Goal: Task Accomplishment & Management: Use online tool/utility

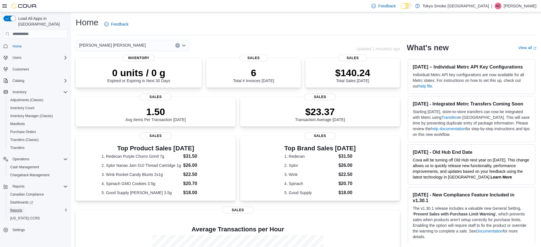
click at [19, 207] on span "Reports" at bounding box center [16, 210] width 12 height 7
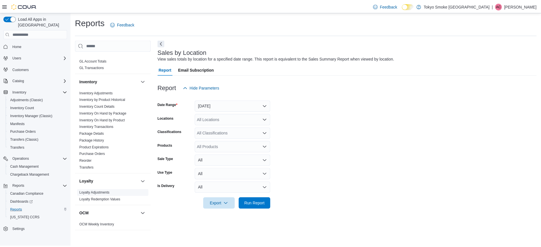
scroll to position [178, 0]
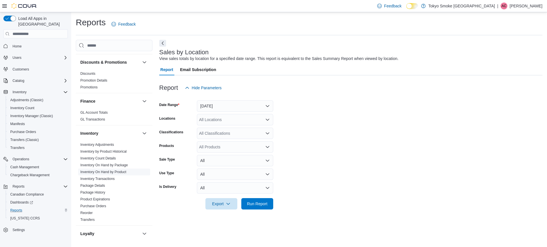
click at [123, 170] on link "Inventory On Hand by Product" at bounding box center [103, 172] width 46 height 4
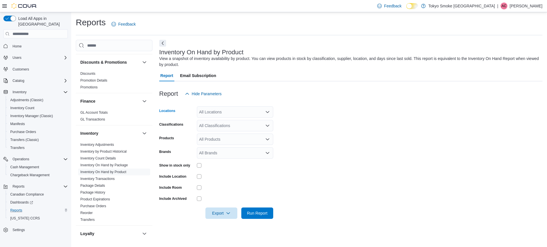
click at [220, 118] on form "Locations All Locations Classifications All Classifications Products All Produc…" at bounding box center [350, 160] width 383 height 120
click at [227, 112] on div "All Locations" at bounding box center [235, 111] width 76 height 11
type input "**"
click at [236, 132] on span "[PERSON_NAME] [PERSON_NAME]" at bounding box center [245, 130] width 67 height 6
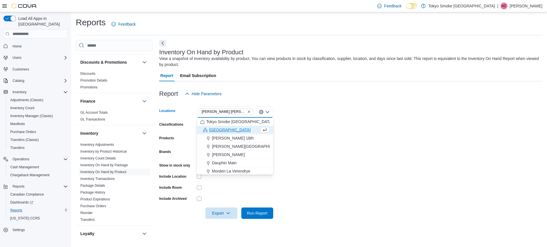
click at [332, 155] on form "Locations [GEOGRAPHIC_DATA] [GEOGRAPHIC_DATA] Combo box. Selected. [PERSON_NAME…" at bounding box center [350, 160] width 383 height 120
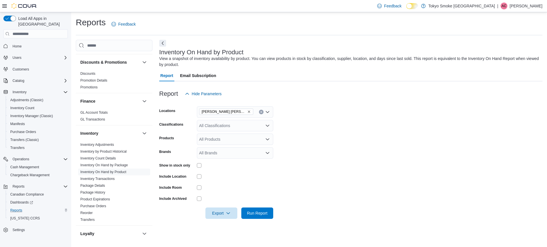
click at [235, 129] on div "All Classifications" at bounding box center [235, 125] width 76 height 11
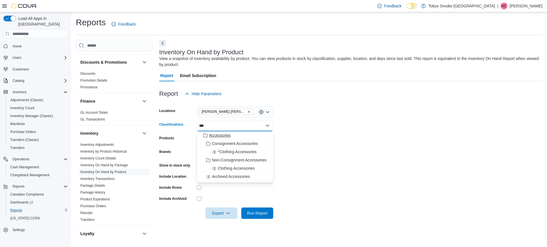
type input "***"
click at [210, 137] on span "Accessories" at bounding box center [219, 136] width 21 height 6
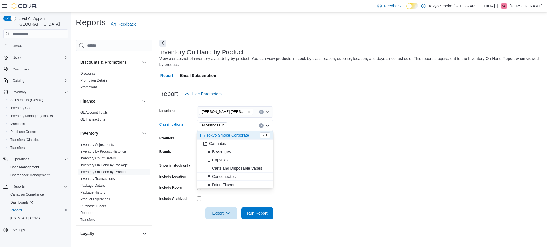
drag, startPoint x: 335, startPoint y: 150, endPoint x: 302, endPoint y: 157, distance: 33.2
click at [335, 151] on form "Locations [PERSON_NAME] [PERSON_NAME] Classifications Accessories Combo box. Se…" at bounding box center [350, 160] width 383 height 120
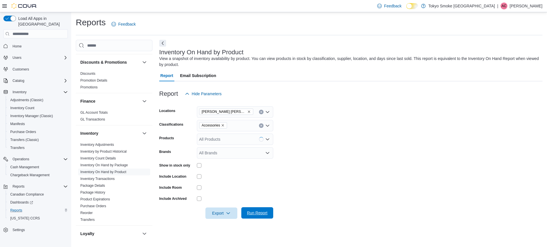
click at [263, 210] on span "Run Report" at bounding box center [257, 213] width 25 height 11
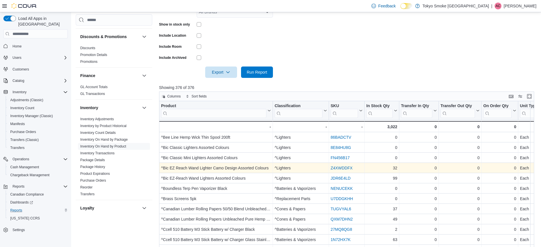
scroll to position [142, 0]
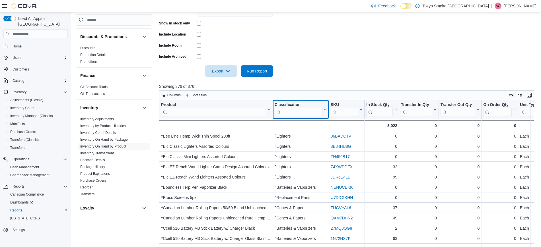
click at [292, 102] on div "Classification" at bounding box center [299, 104] width 48 height 5
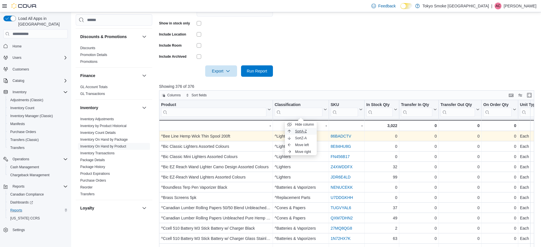
click at [306, 132] on span "Sort A-Z" at bounding box center [301, 131] width 12 height 5
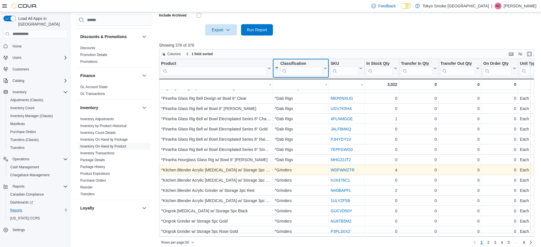
scroll to position [188, 0]
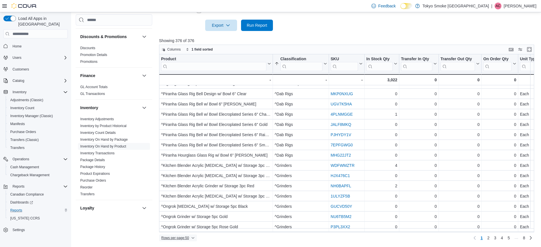
click at [195, 237] on icon "button" at bounding box center [192, 238] width 3 height 3
click at [190, 228] on span "100 rows" at bounding box center [185, 227] width 18 height 5
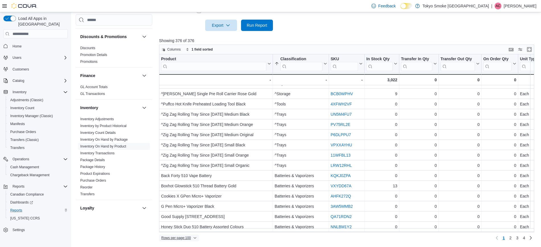
scroll to position [882, 0]
click at [513, 239] on link "2" at bounding box center [510, 238] width 7 height 9
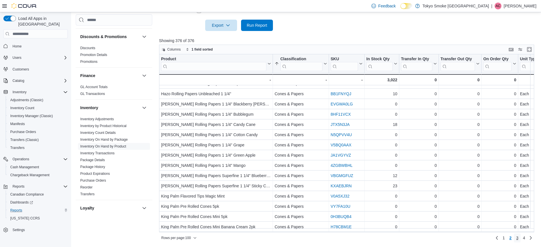
click at [519, 237] on span "3" at bounding box center [517, 238] width 2 height 6
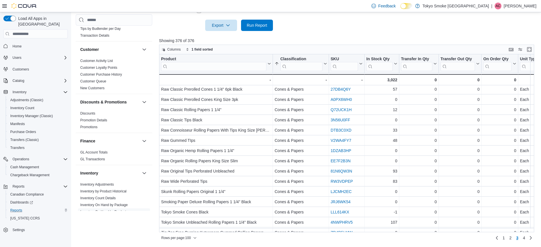
scroll to position [107, 0]
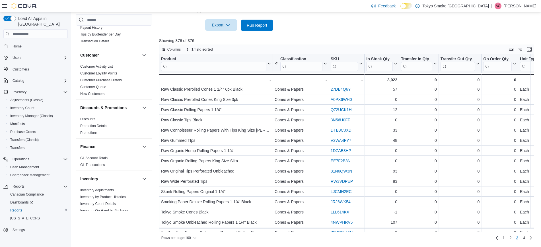
click at [234, 22] on button "Export" at bounding box center [221, 24] width 32 height 11
click at [223, 37] on span "Export to Excel" at bounding box center [222, 36] width 26 height 5
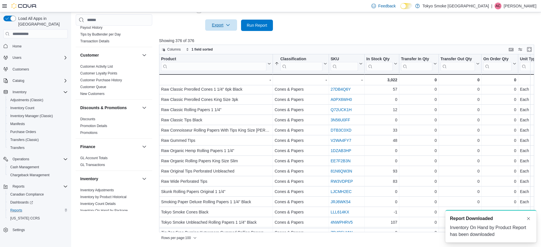
scroll to position [0, 0]
